Goal: Information Seeking & Learning: Learn about a topic

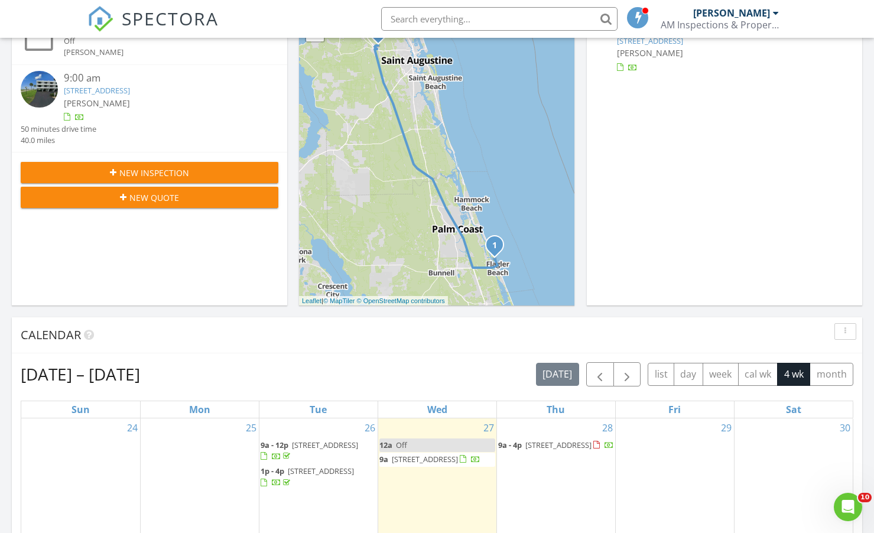
scroll to position [394, 0]
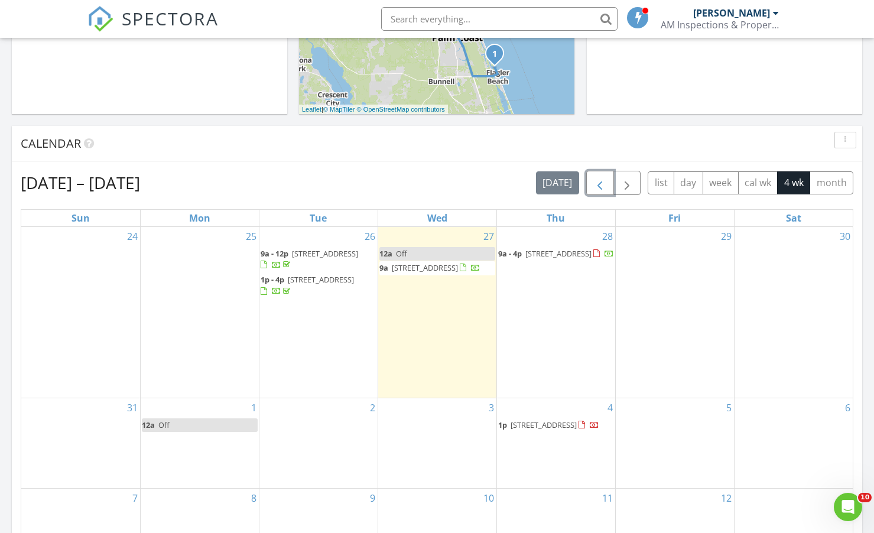
click at [607, 188] on span "button" at bounding box center [600, 183] width 14 height 14
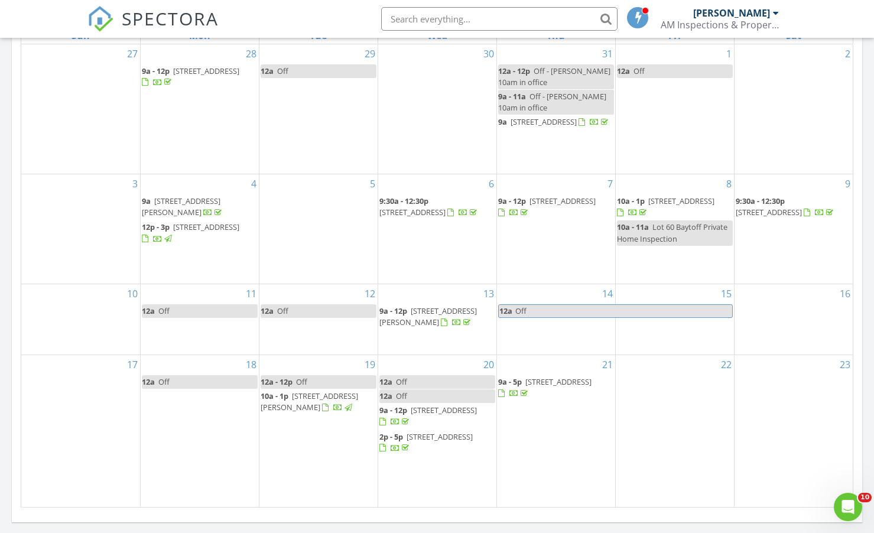
scroll to position [690, 0]
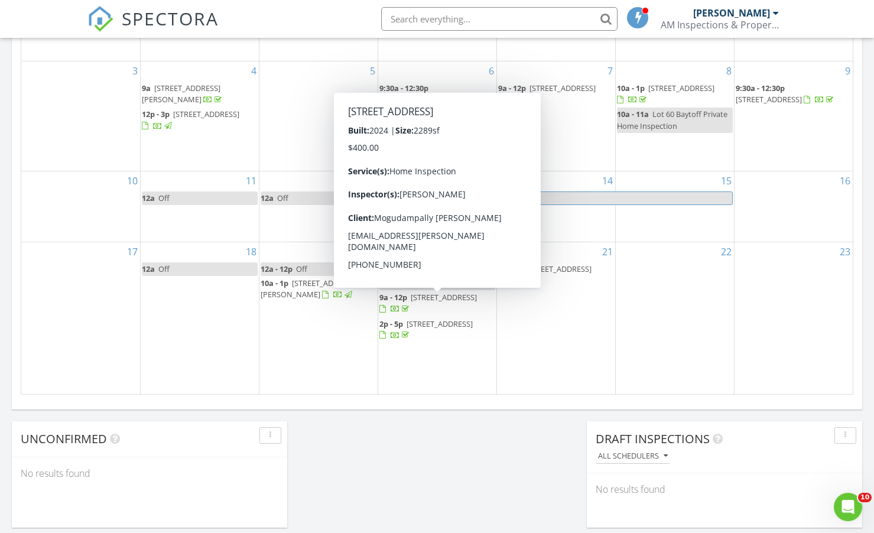
click at [403, 303] on span "9a - 12p" at bounding box center [394, 297] width 28 height 11
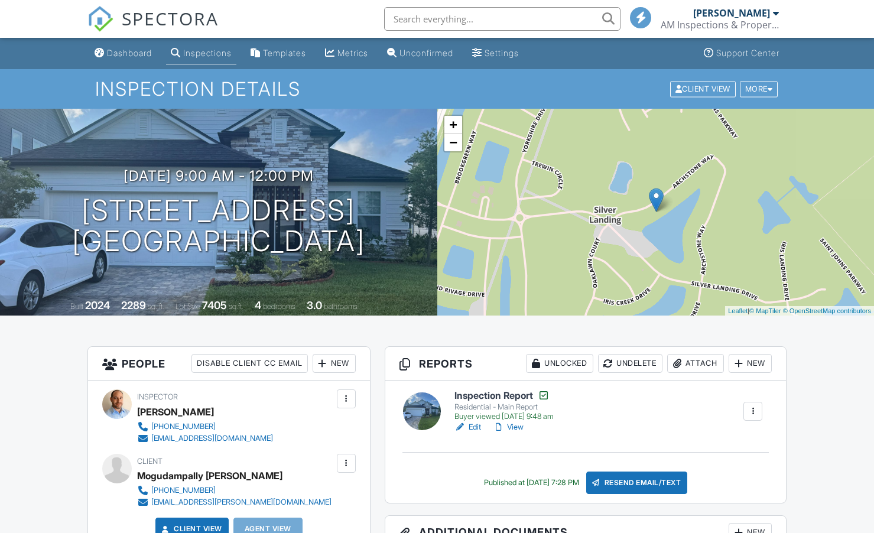
click at [520, 425] on link "View" at bounding box center [508, 428] width 31 height 12
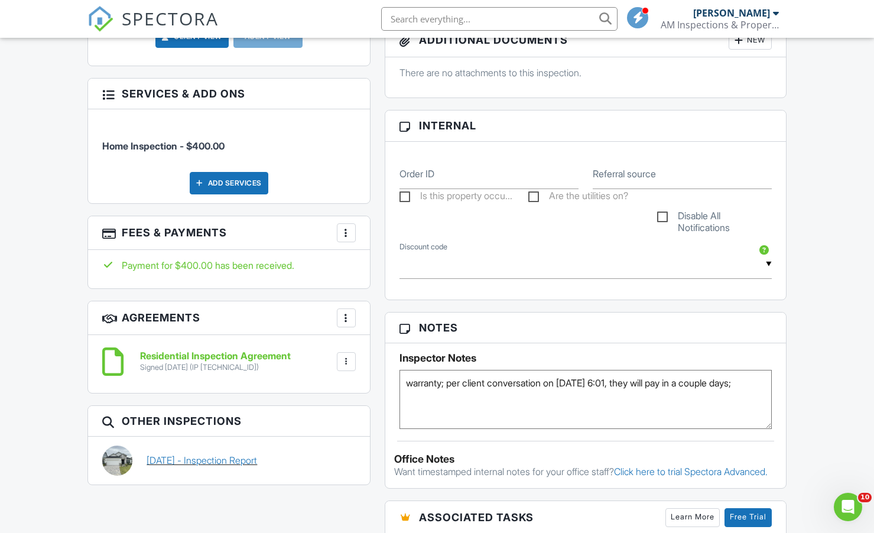
click at [263, 452] on div "10/16/2024 - Inspection Report" at bounding box center [251, 461] width 223 height 30
click at [249, 460] on link "10/16/2024 - Inspection Report" at bounding box center [202, 460] width 111 height 13
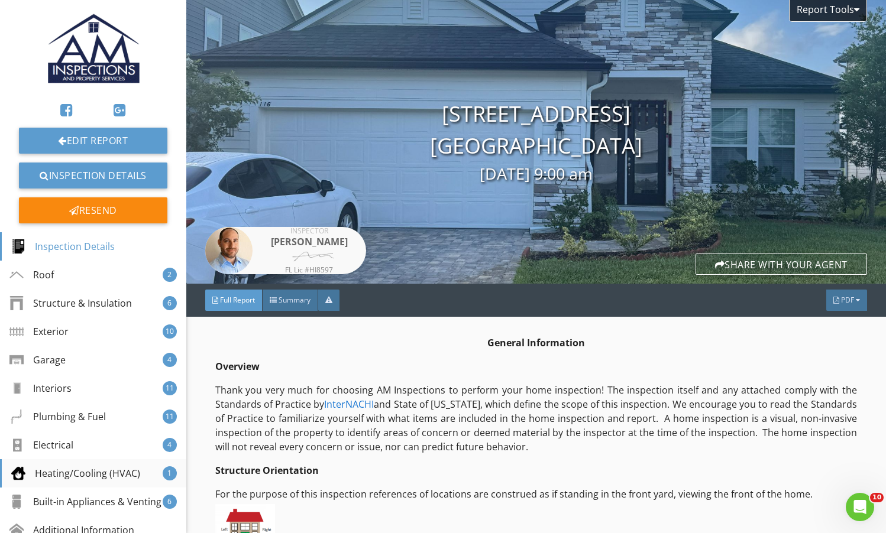
click at [76, 470] on div "Heating/Cooling (HVAC)" at bounding box center [75, 473] width 129 height 14
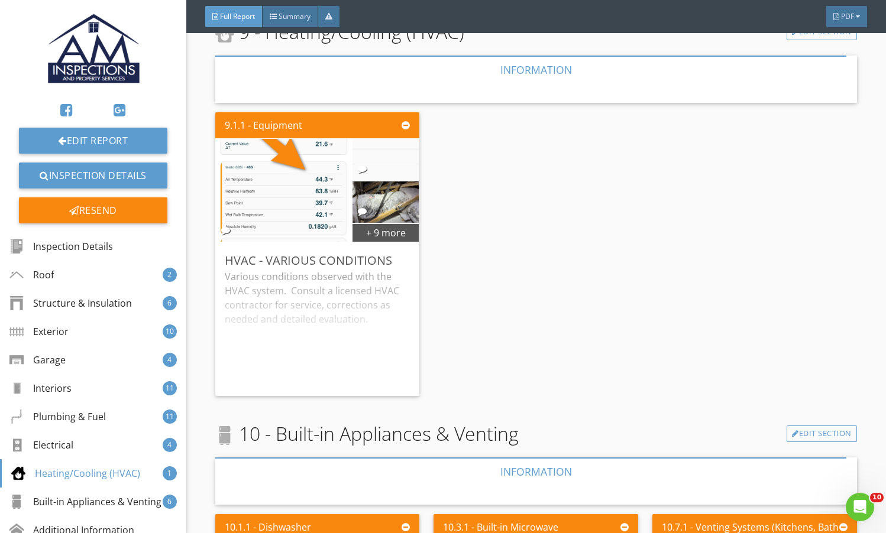
scroll to position [7783, 0]
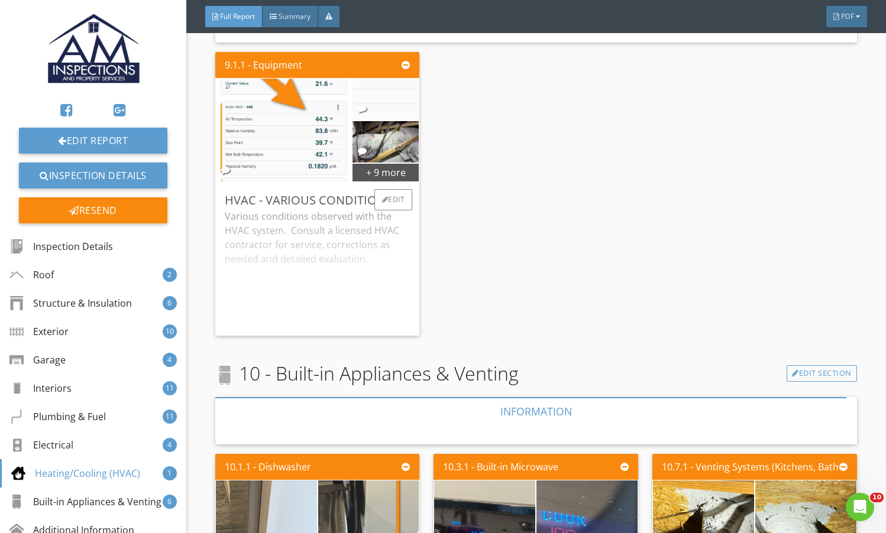
click at [278, 243] on div "Various conditions observed with the HVAC system. Consult a licensed HVAC contr…" at bounding box center [318, 267] width 186 height 117
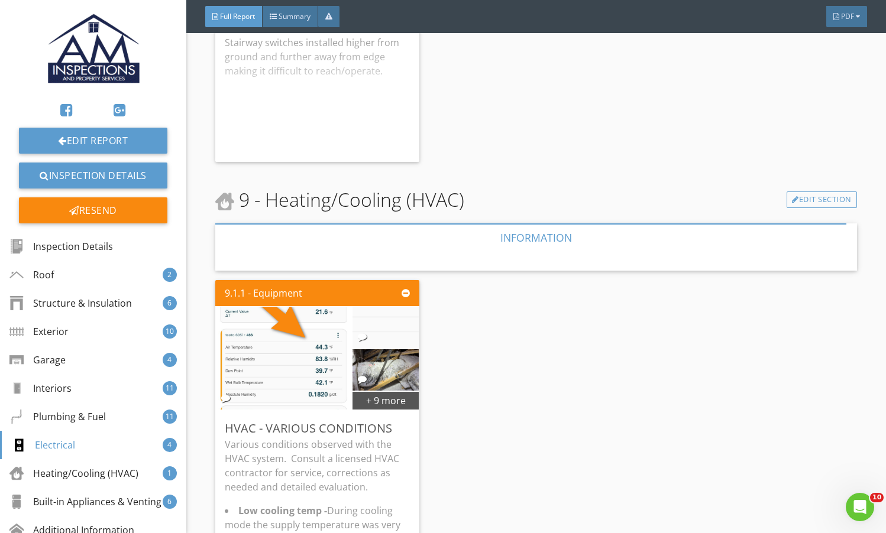
scroll to position [7586, 0]
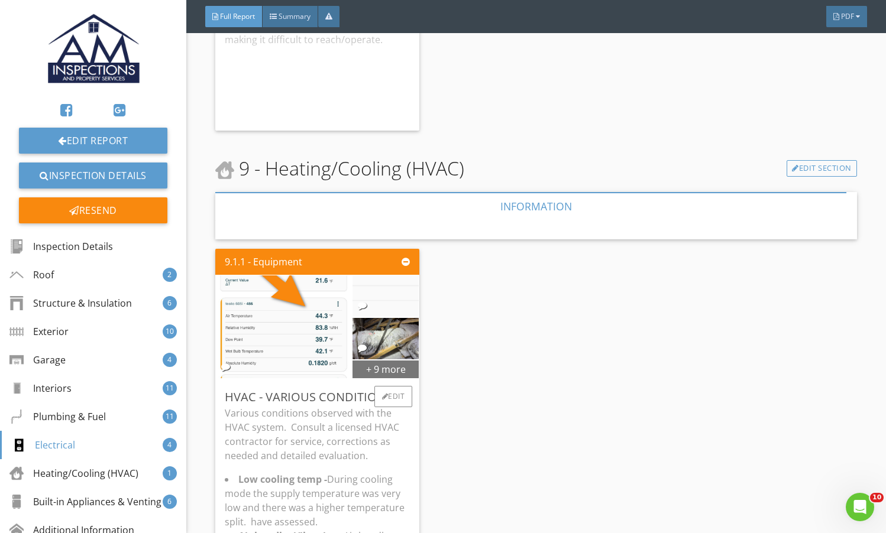
click at [395, 378] on div "+ 9 more" at bounding box center [385, 368] width 67 height 19
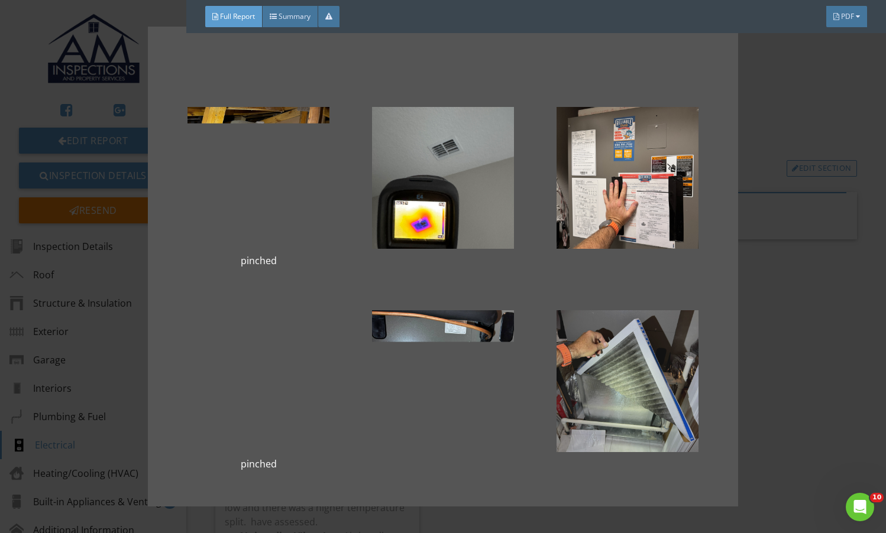
scroll to position [385, 0]
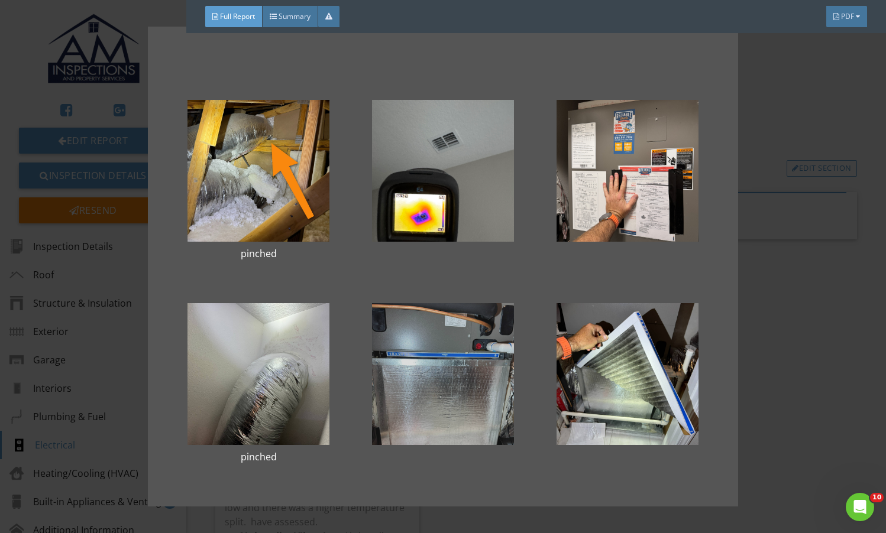
click at [443, 347] on div at bounding box center [443, 374] width 147 height 142
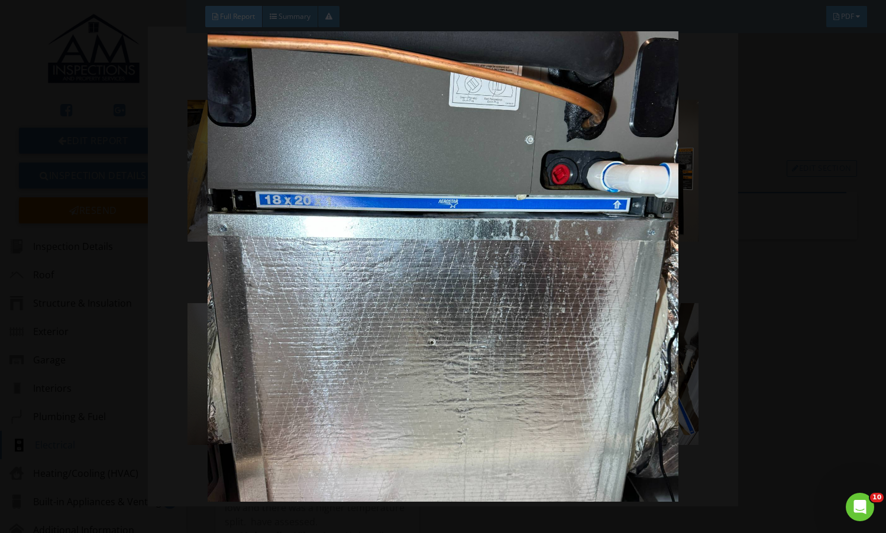
click at [769, 299] on img at bounding box center [442, 266] width 805 height 471
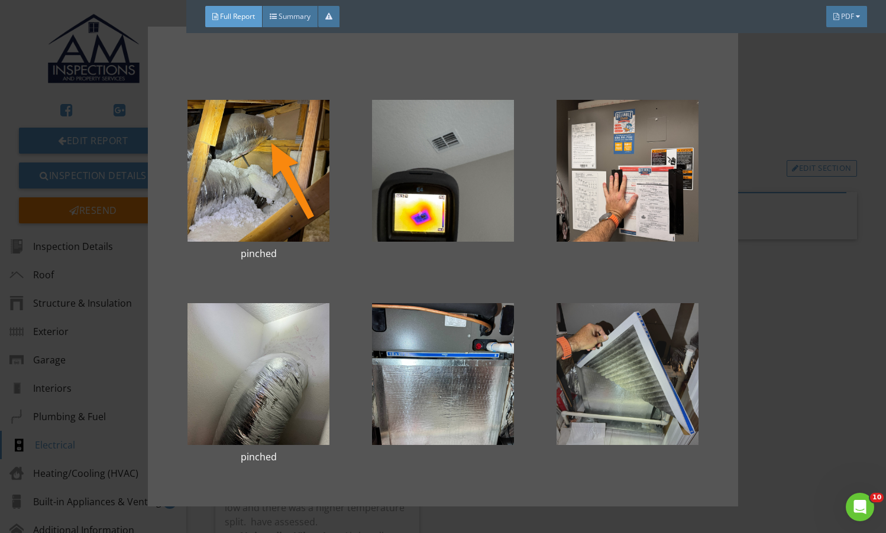
click at [636, 368] on div at bounding box center [627, 374] width 147 height 142
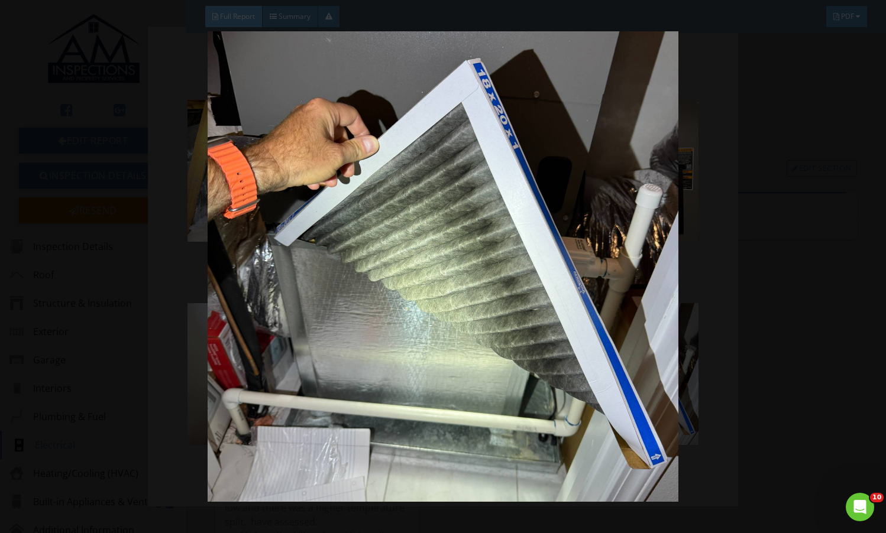
click at [797, 294] on img at bounding box center [442, 266] width 805 height 471
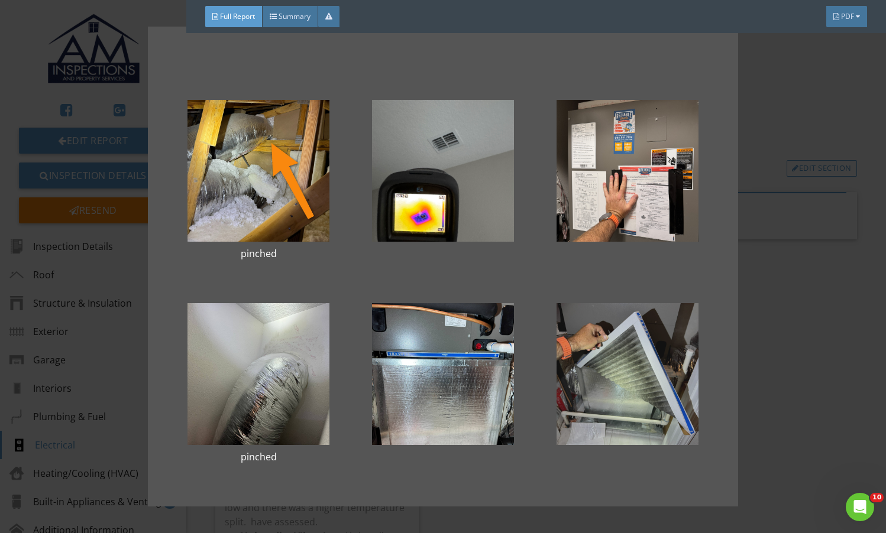
click at [644, 352] on div at bounding box center [627, 374] width 147 height 142
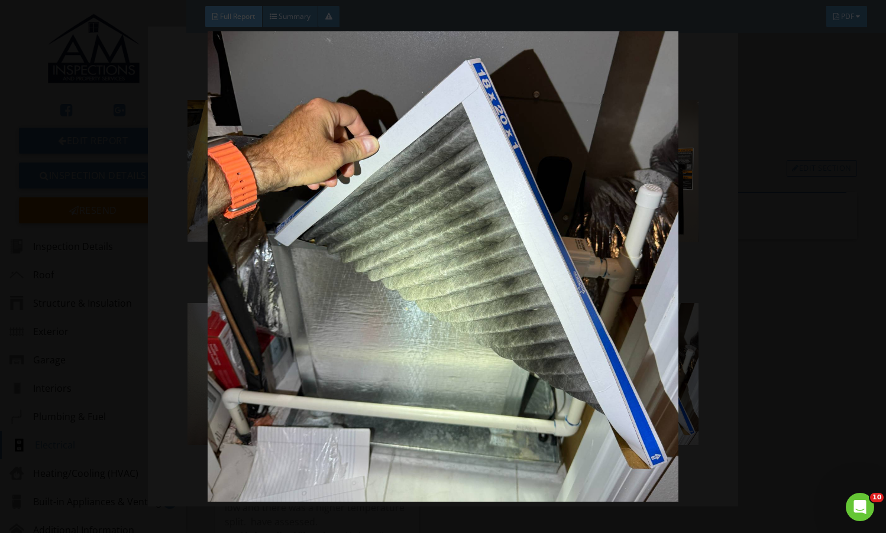
click at [773, 215] on img at bounding box center [442, 266] width 805 height 471
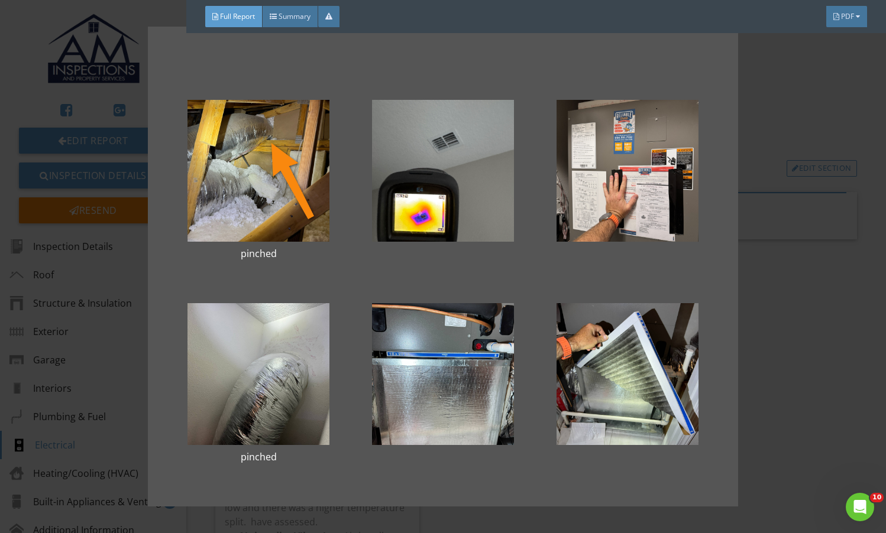
click at [769, 314] on div "cooling delta and supply temp Air Speed At Supply Vent growth pinched pinched" at bounding box center [443, 266] width 886 height 533
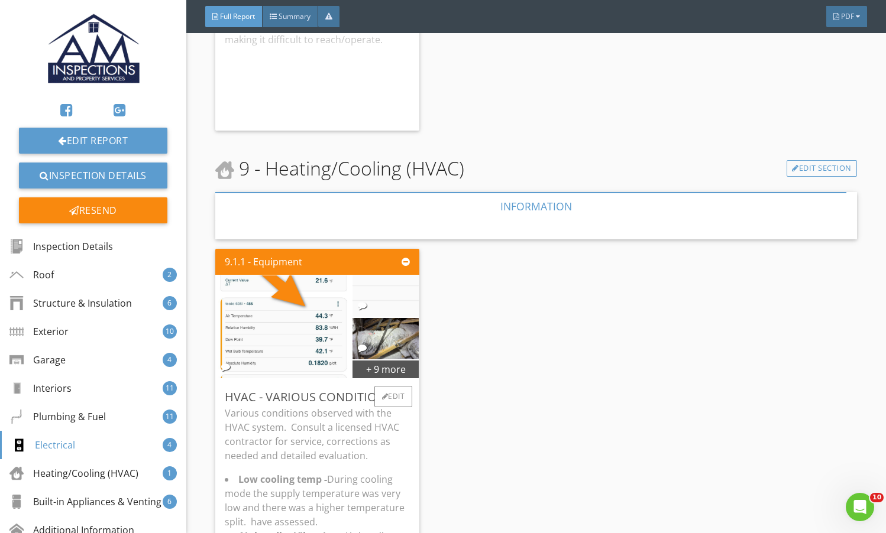
click at [309, 448] on p "Various conditions observed with the HVAC system. Consult a licensed HVAC contr…" at bounding box center [318, 434] width 186 height 57
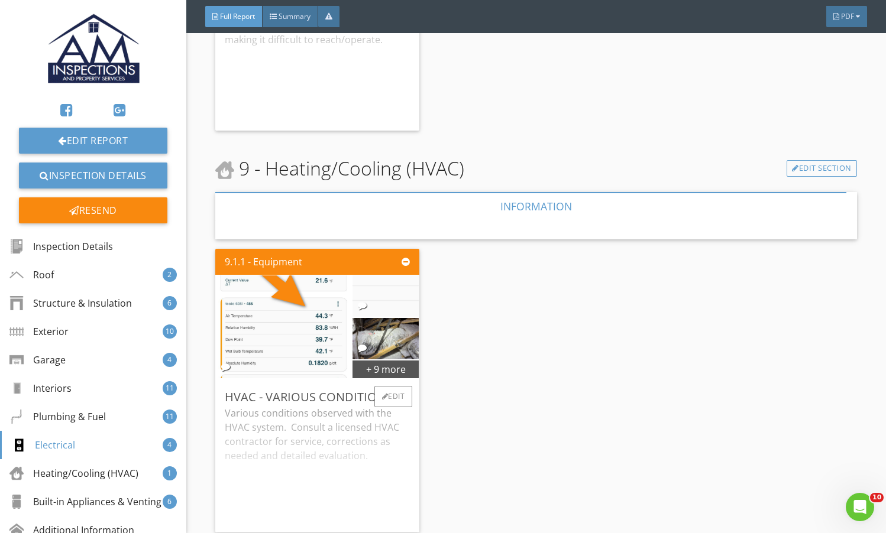
click at [310, 448] on div "Various conditions observed with the HVAC system. Consult a licensed HVAC contr…" at bounding box center [318, 464] width 186 height 117
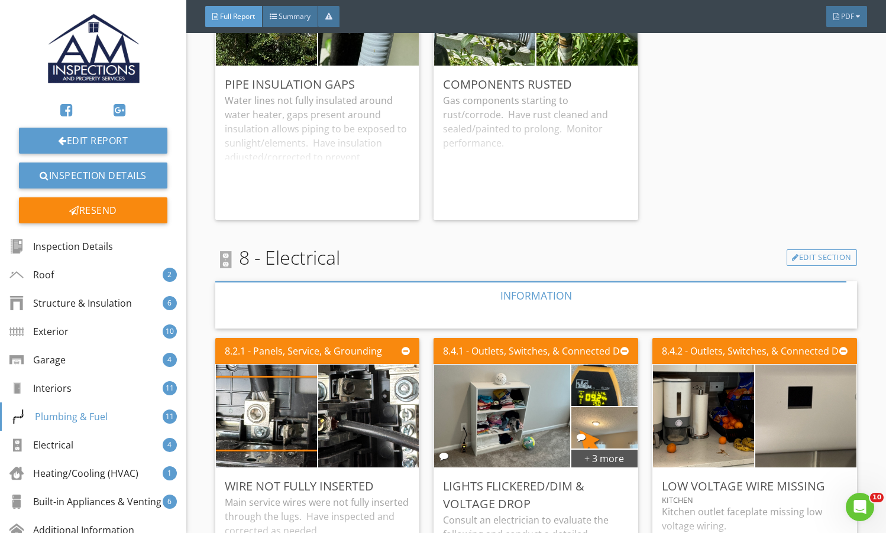
scroll to position [6798, 0]
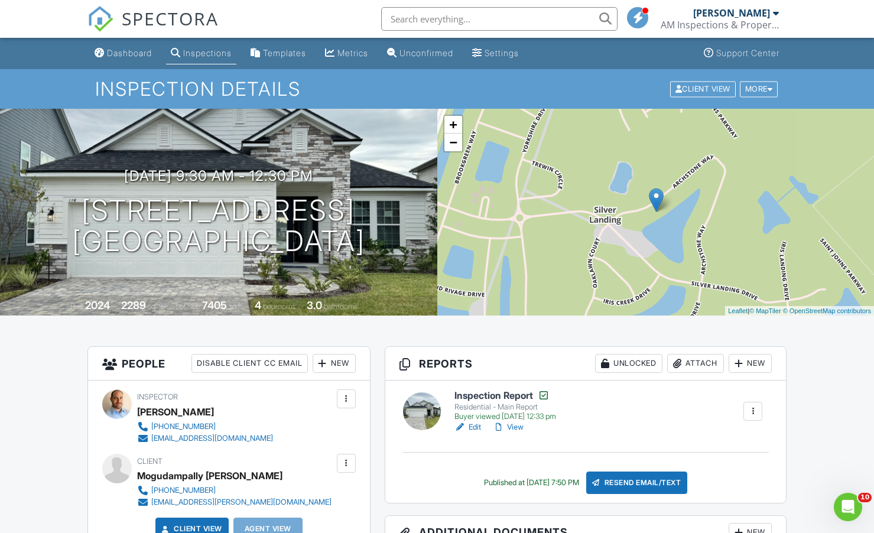
click at [518, 427] on link "View" at bounding box center [508, 428] width 31 height 12
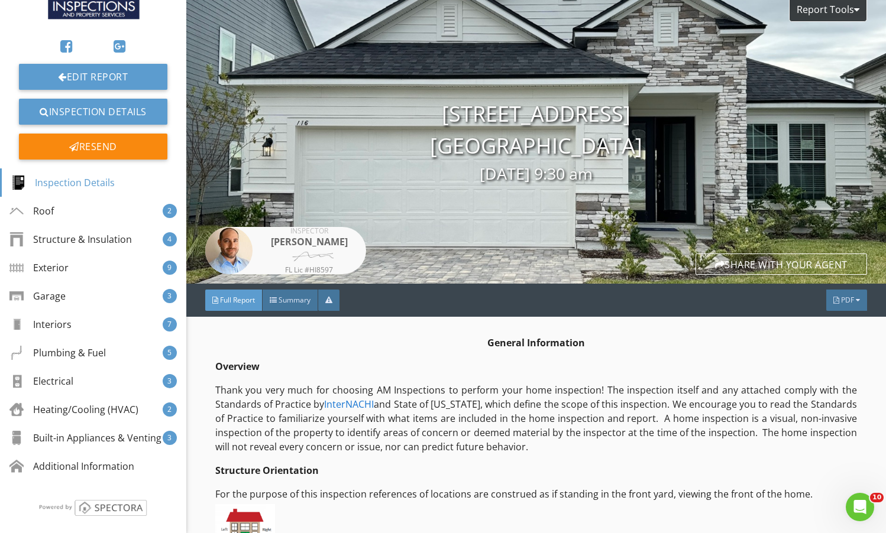
scroll to position [92, 0]
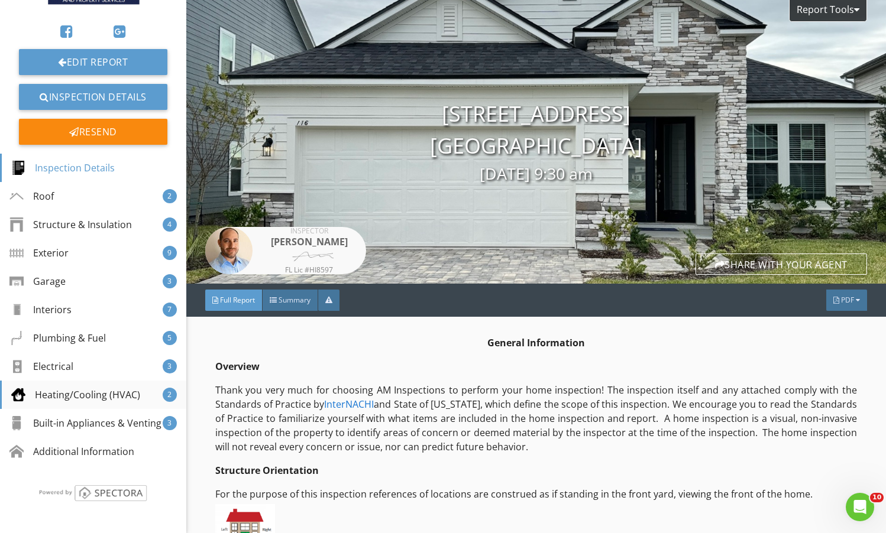
click at [85, 388] on div "Heating/Cooling (HVAC)" at bounding box center [75, 395] width 129 height 14
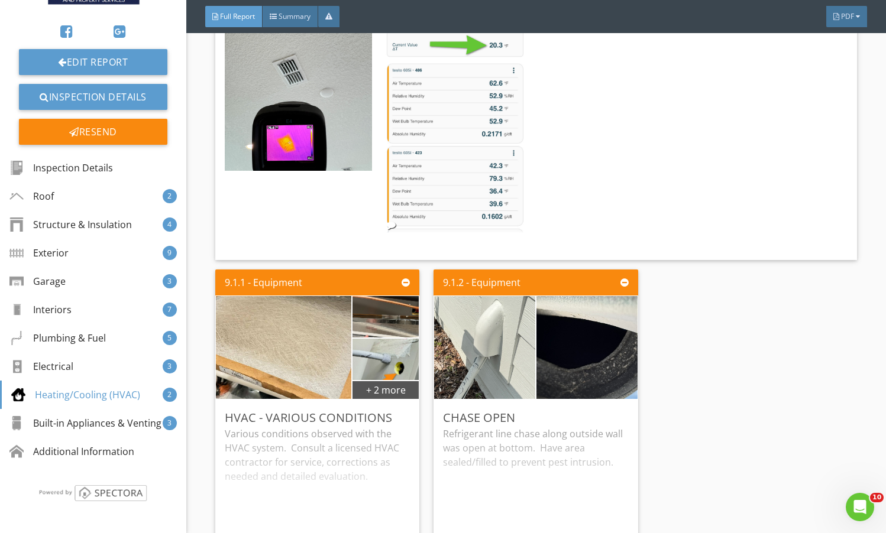
scroll to position [10457, 0]
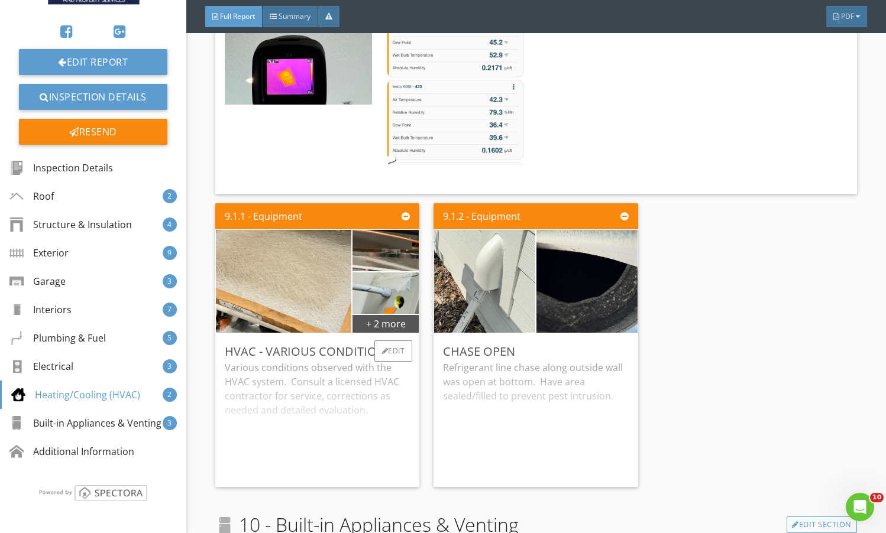
click at [300, 361] on div "Various conditions observed with the HVAC system. Consult a licensed HVAC contr…" at bounding box center [318, 419] width 186 height 117
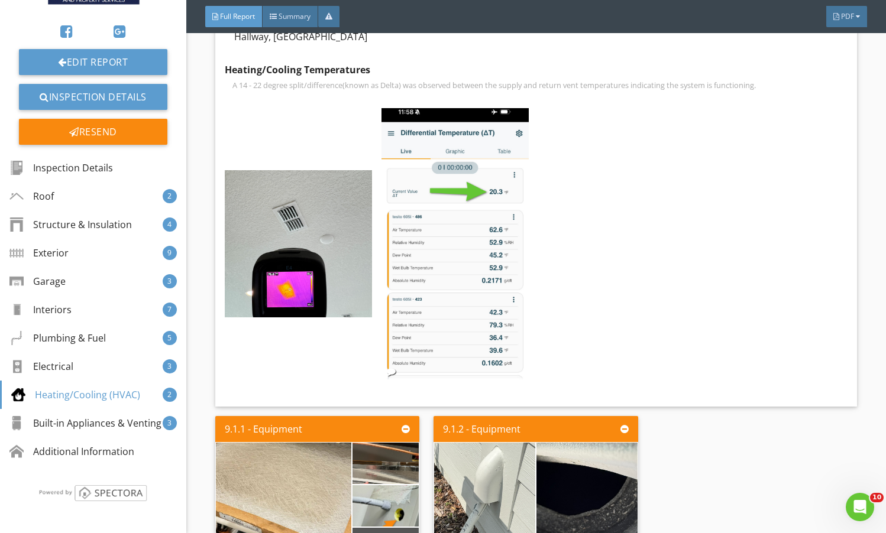
scroll to position [10161, 0]
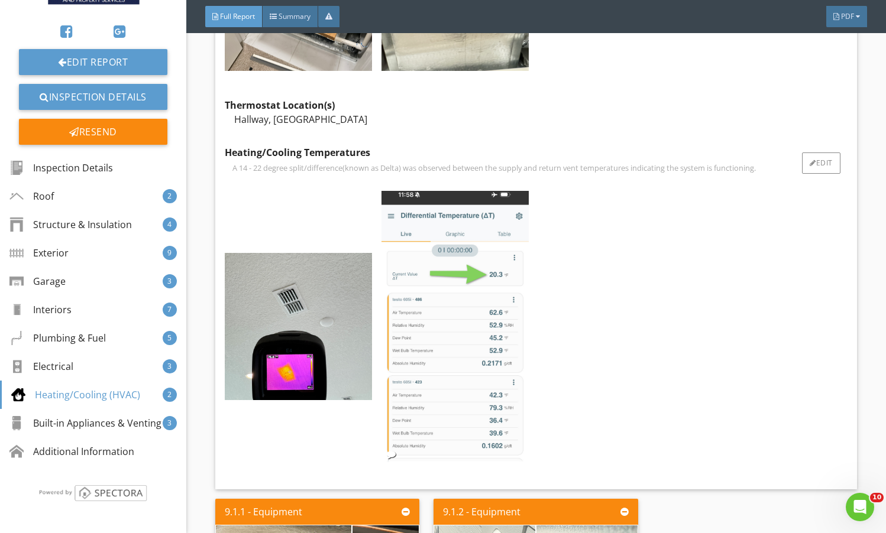
click at [425, 299] on img at bounding box center [454, 326] width 147 height 271
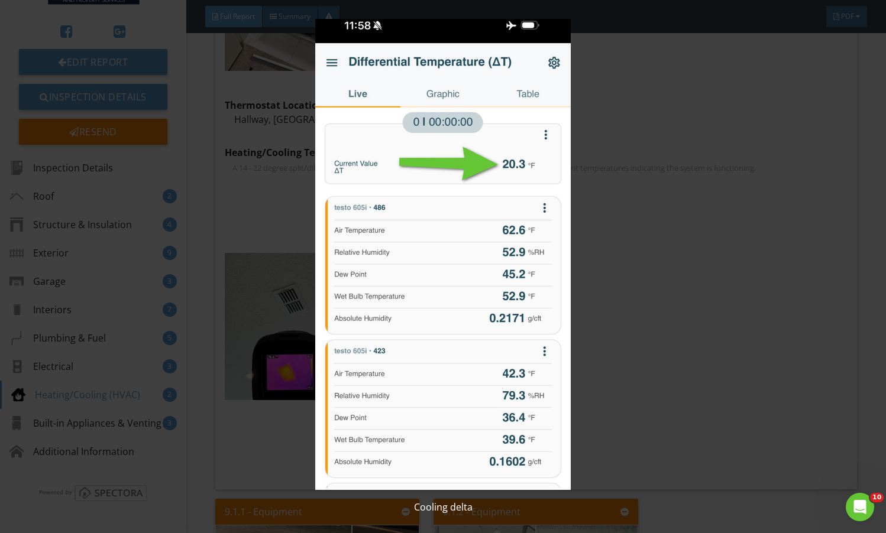
click at [731, 303] on img at bounding box center [442, 254] width 805 height 471
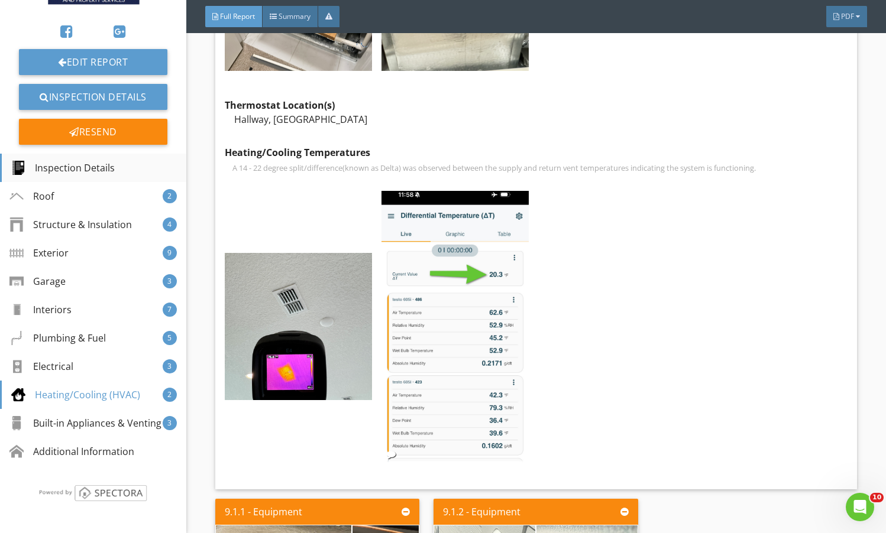
click at [72, 161] on div "Inspection Details" at bounding box center [62, 168] width 103 height 14
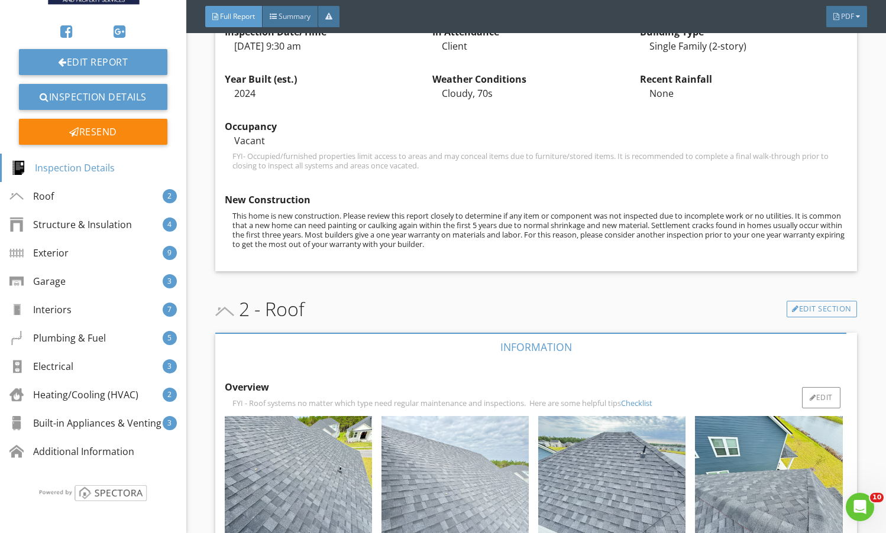
scroll to position [997, 0]
